Goal: Transaction & Acquisition: Purchase product/service

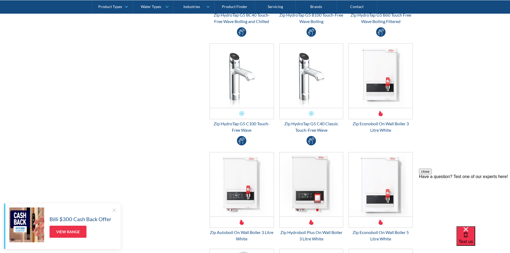
scroll to position [1232, 0]
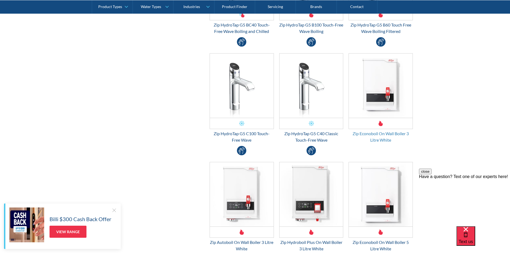
click at [374, 134] on div "Zip Econoboil On Wall Boiler 3 Litre White" at bounding box center [381, 136] width 64 height 13
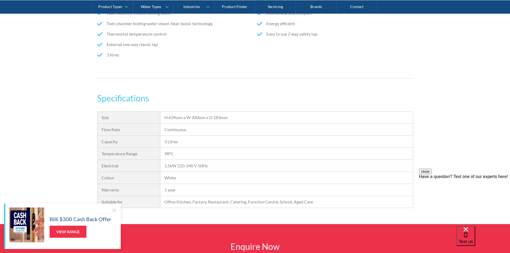
scroll to position [342, 0]
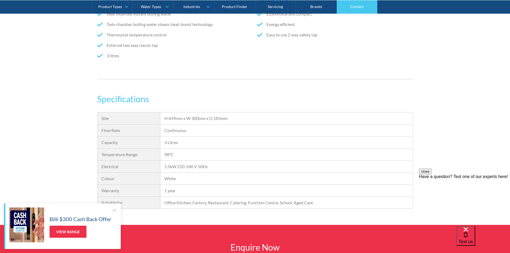
click at [358, 10] on link "Contact" at bounding box center [357, 6] width 41 height 13
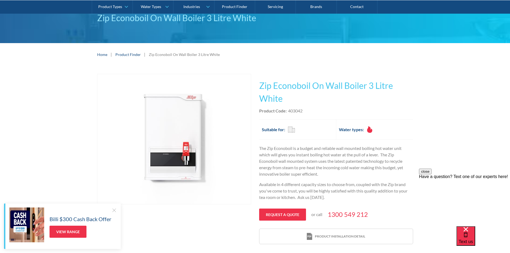
scroll to position [54, 0]
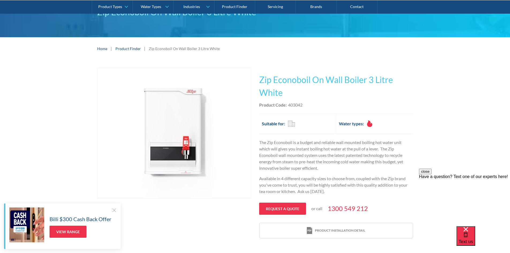
click at [322, 99] on div "This tap design is included in our standard range tap options when you purchase…" at bounding box center [336, 153] width 154 height 171
drag, startPoint x: 310, startPoint y: 104, endPoint x: 288, endPoint y: 106, distance: 22.4
click at [288, 106] on div "Product Code: 403042" at bounding box center [336, 105] width 154 height 6
click at [324, 95] on h1 "Zip Econoboil On Wall Boiler 3 Litre White" at bounding box center [336, 86] width 154 height 26
click at [302, 91] on h1 "Zip Econoboil On Wall Boiler 3 Litre White" at bounding box center [336, 86] width 154 height 26
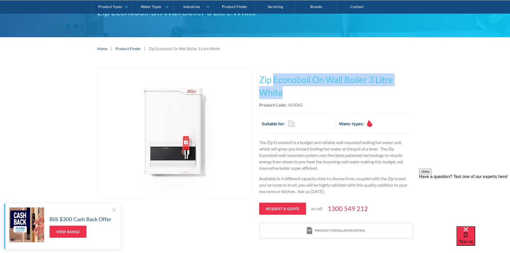
drag, startPoint x: 274, startPoint y: 80, endPoint x: 389, endPoint y: 92, distance: 115.7
click at [389, 92] on h1 "Zip Econoboil On Wall Boiler 3 Litre White" at bounding box center [336, 86] width 154 height 26
copy h1 "Econoboil On Wall Boiler 3 Litre White"
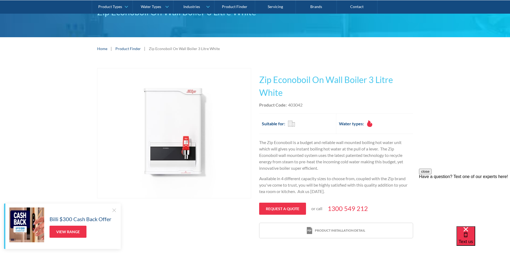
click at [431, 105] on div "Play video Fits Most Brands Best Seller No items found. This tap design is incl…" at bounding box center [255, 153] width 510 height 187
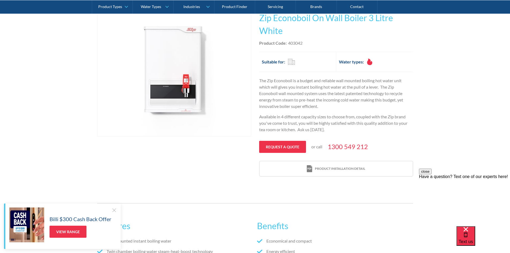
scroll to position [107, 0]
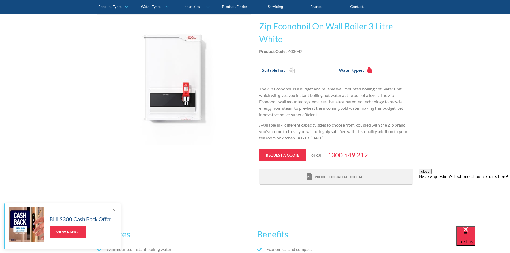
click at [363, 175] on div "Product installation detail" at bounding box center [340, 177] width 50 height 5
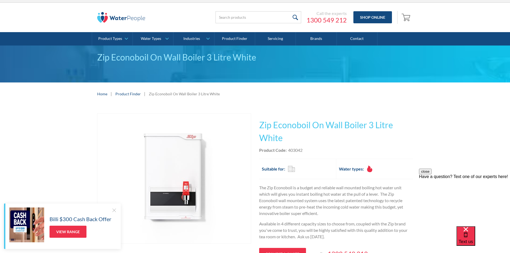
scroll to position [0, 0]
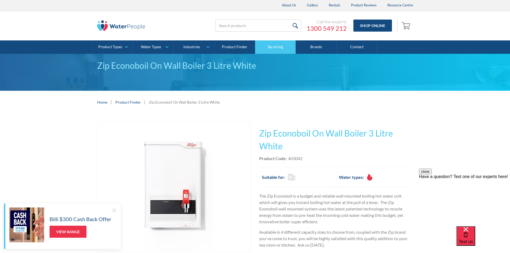
click at [272, 49] on link "Servicing" at bounding box center [275, 46] width 41 height 13
